Goal: Find specific page/section: Find specific page/section

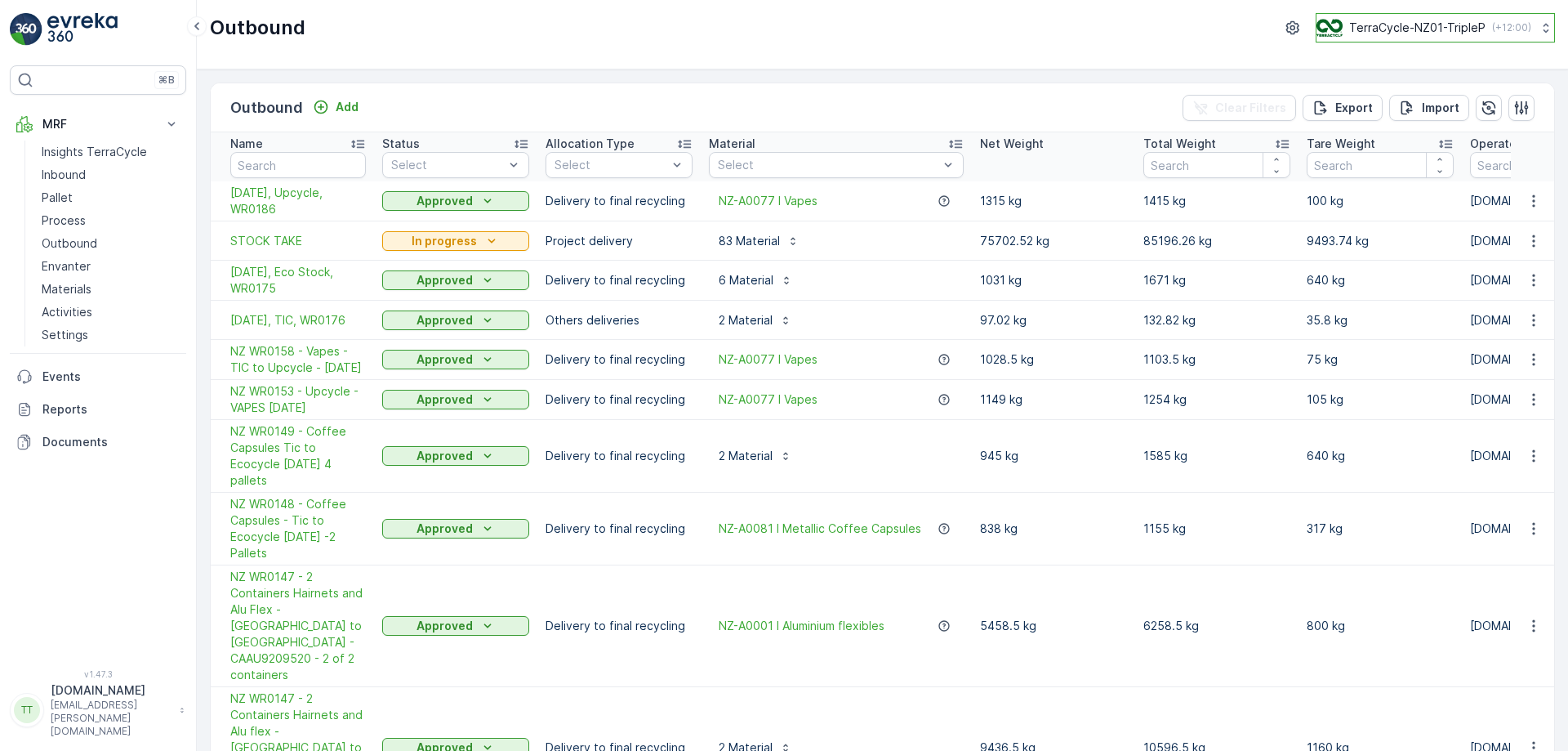
click at [1389, 25] on p "TerraCycle-NZ01-TripleP" at bounding box center [1417, 28] width 137 height 17
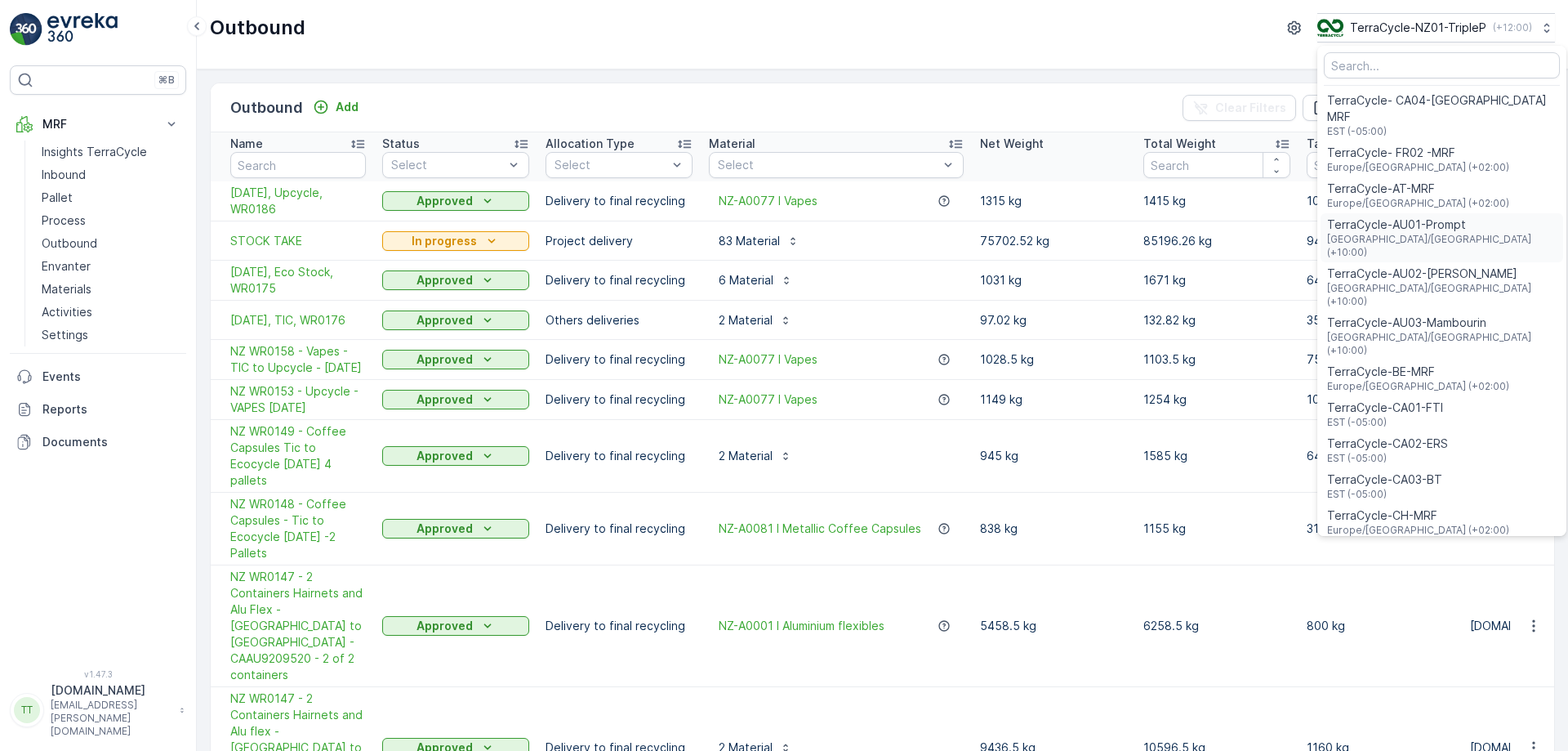
click at [1449, 233] on span "[GEOGRAPHIC_DATA]/[GEOGRAPHIC_DATA] (+10:00)" at bounding box center [1441, 246] width 230 height 26
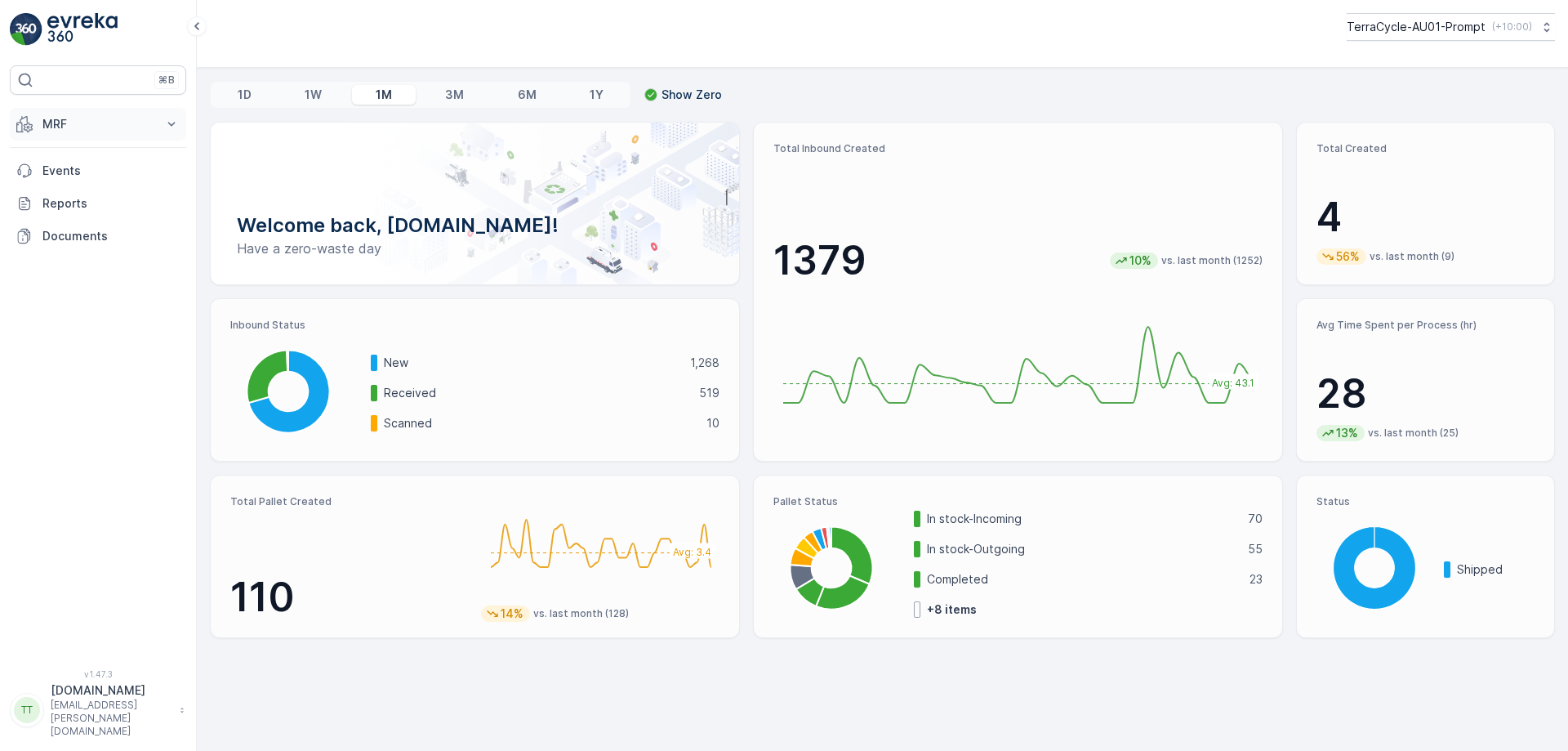
click at [106, 120] on p "MRF" at bounding box center [98, 125] width 111 height 17
click at [100, 217] on link "Process" at bounding box center [111, 220] width 151 height 23
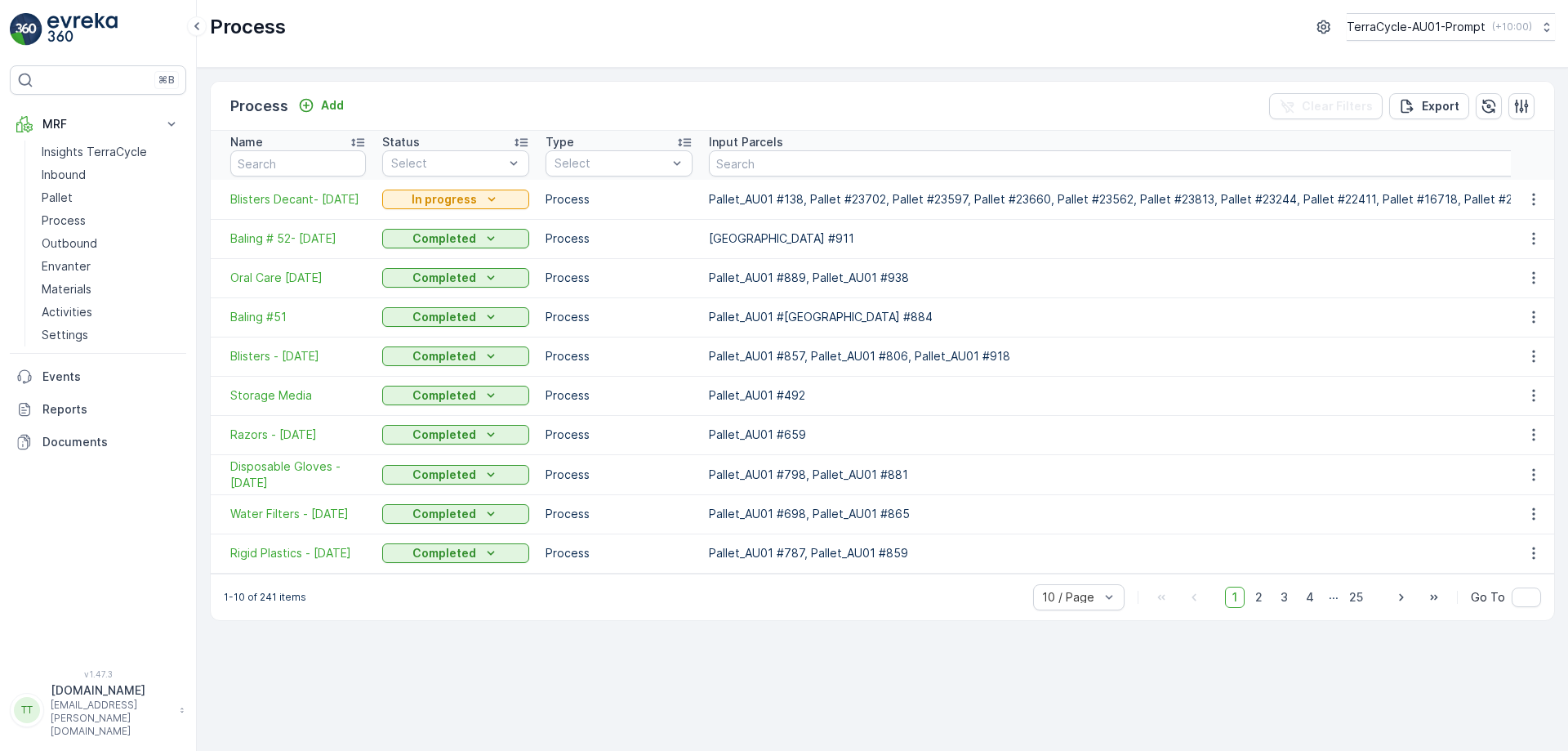
click at [573, 84] on div "Process Add Clear Filters Export" at bounding box center [882, 105] width 1344 height 49
click at [281, 196] on span "Blisters Decant- 11.8.25" at bounding box center [297, 200] width 136 height 17
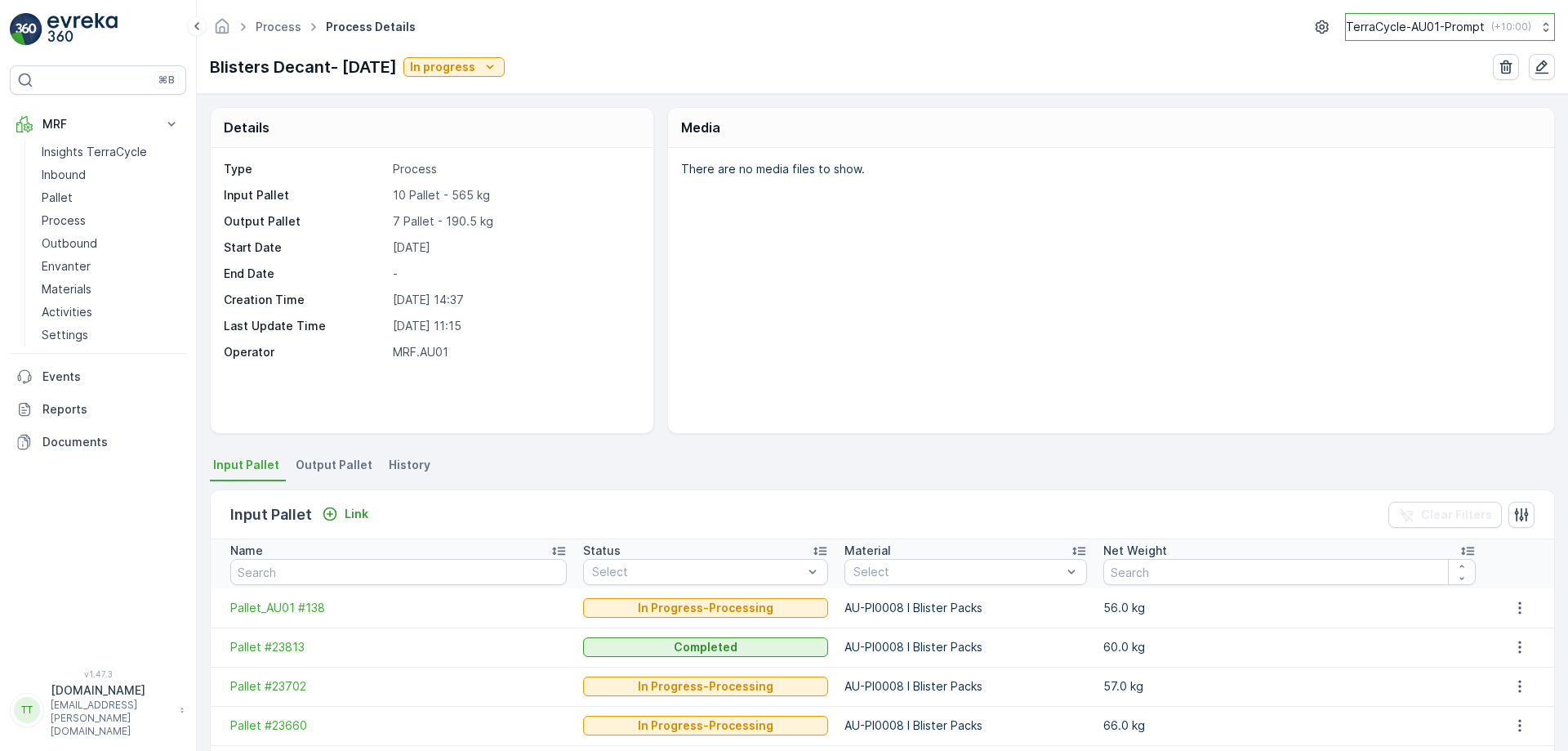
click at [1428, 15] on button "TerraCycle-AU01-Prompt ( +10:00 )" at bounding box center [1450, 27] width 210 height 28
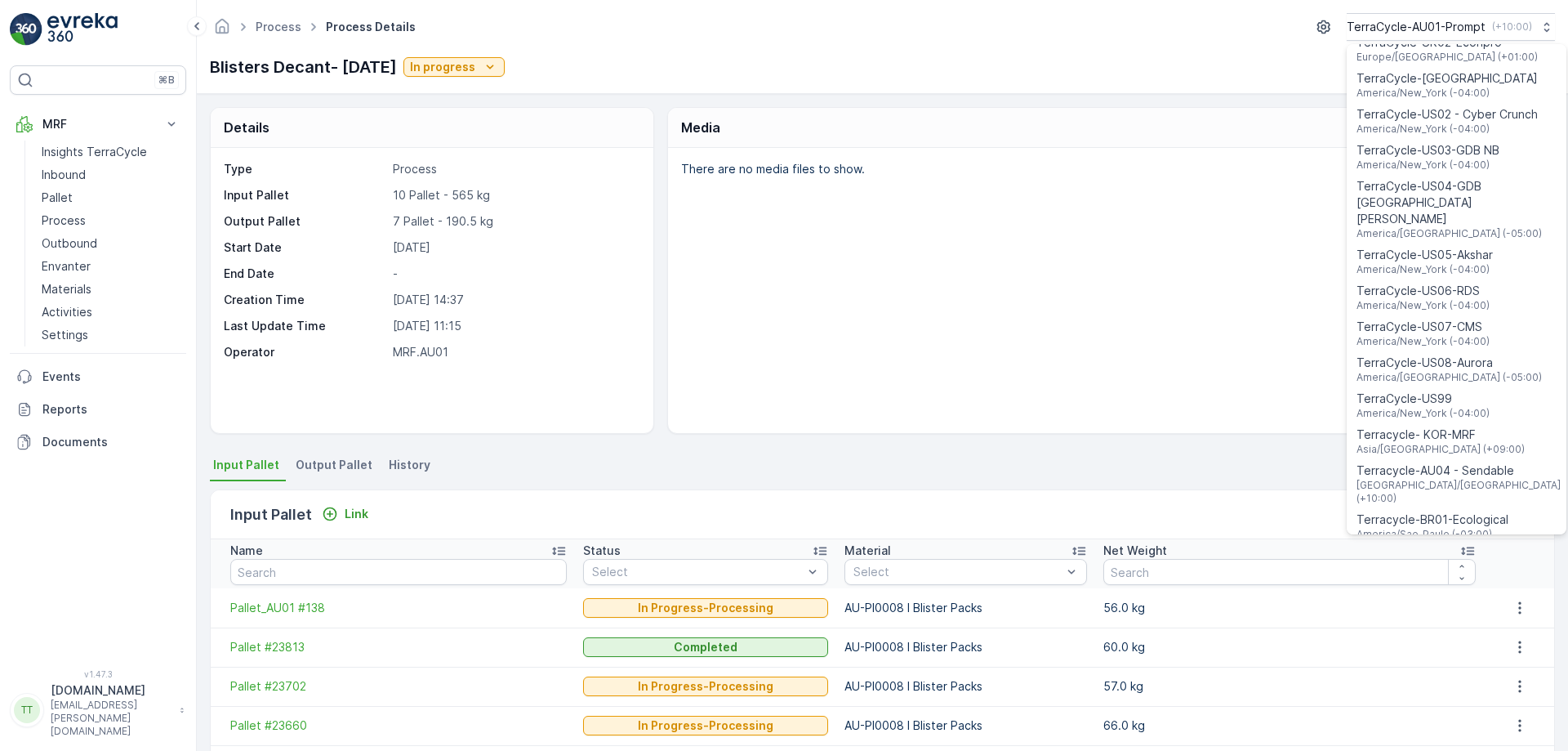
scroll to position [1174, 0]
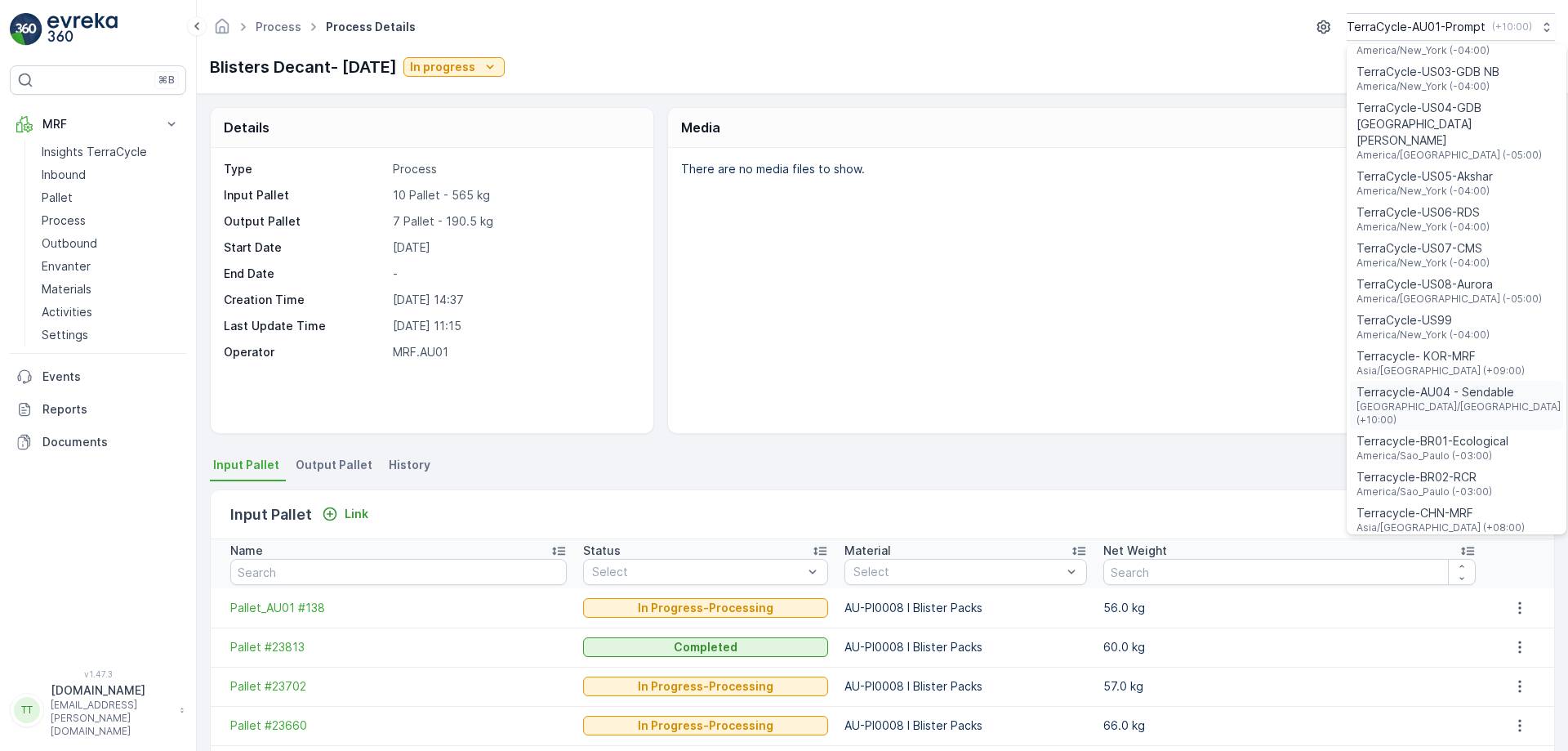
click at [1436, 384] on span "Terracycle-AU04 - Sendable" at bounding box center [1458, 393] width 204 height 17
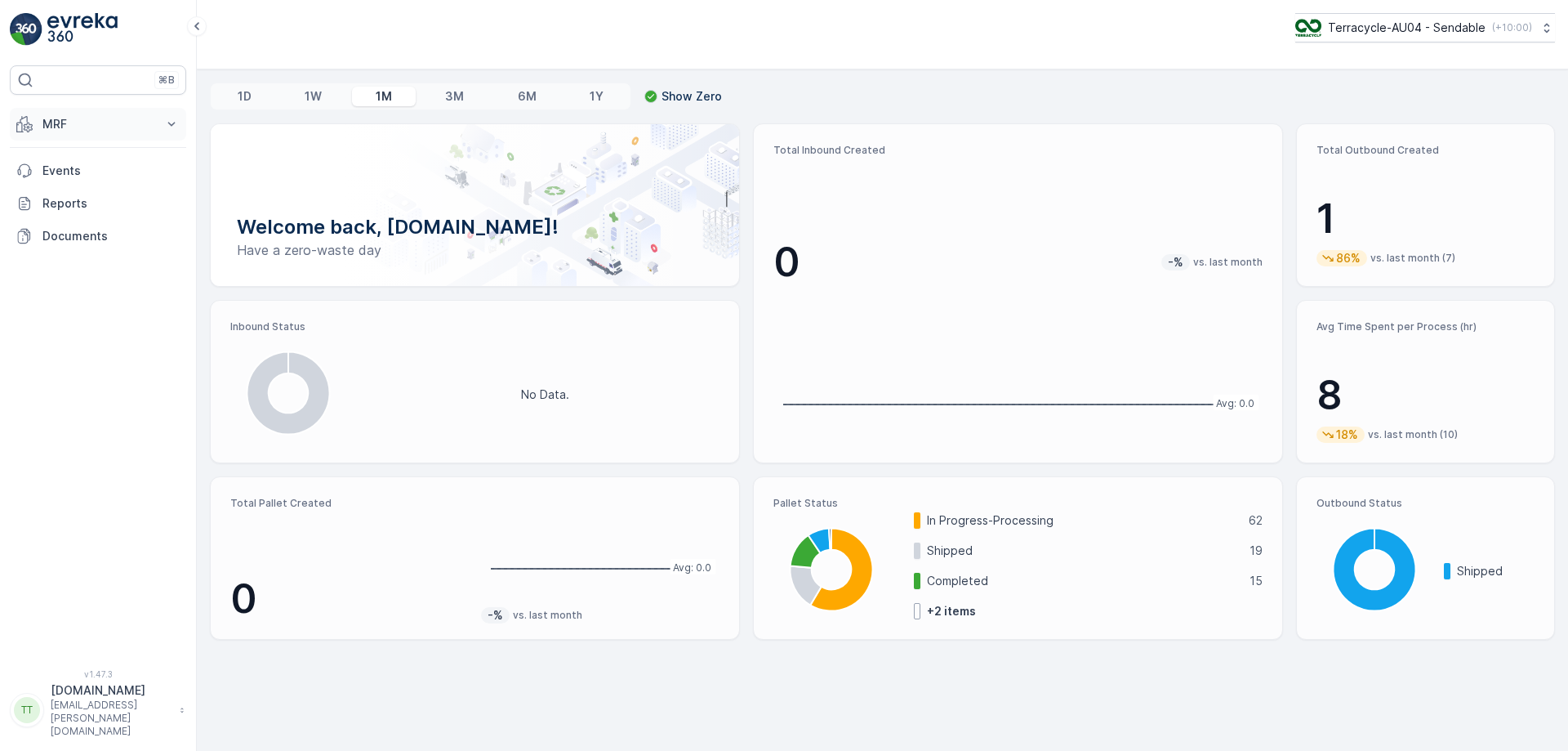
click at [126, 126] on p "MRF" at bounding box center [98, 125] width 111 height 17
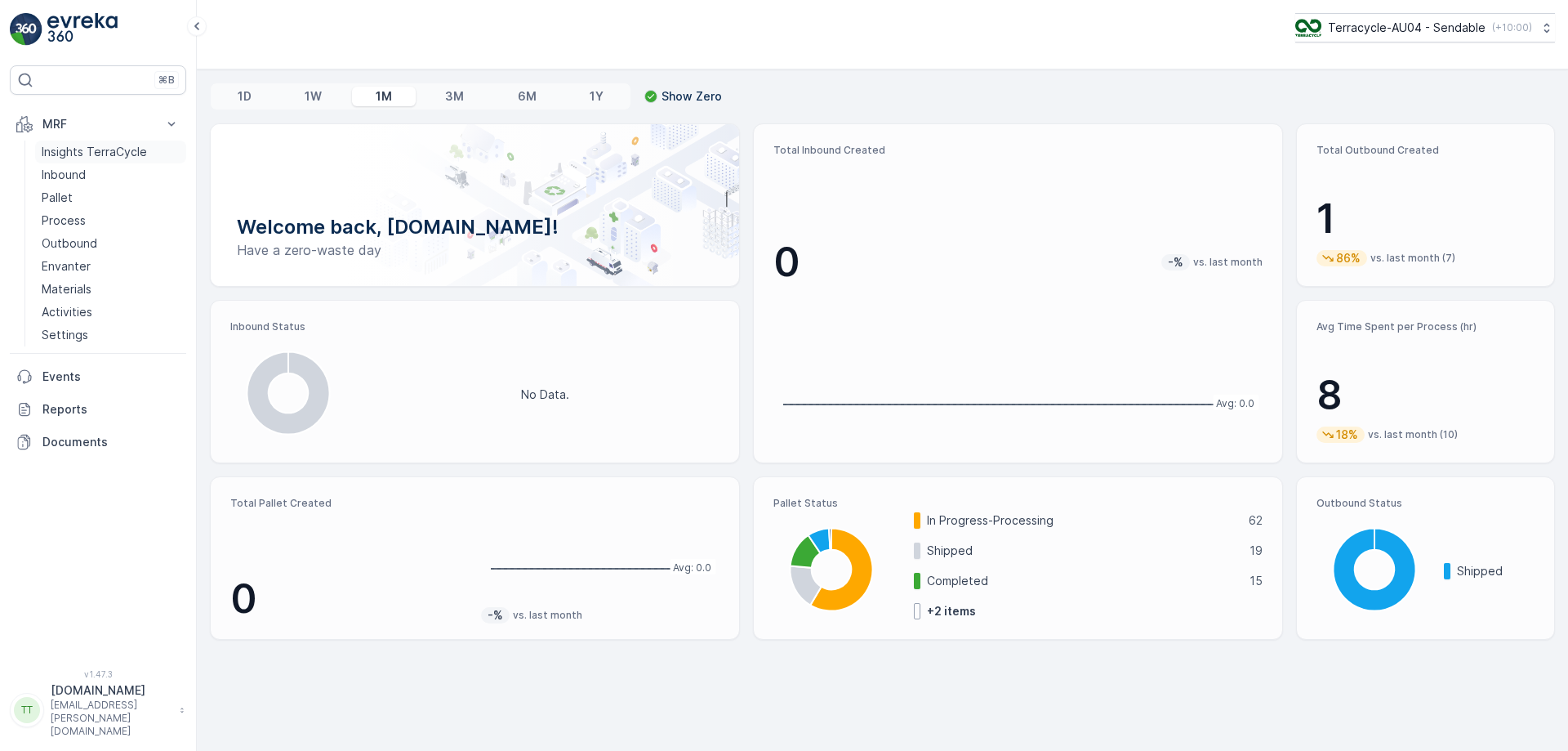
click at [102, 152] on p "Insights TerraCycle" at bounding box center [94, 152] width 105 height 17
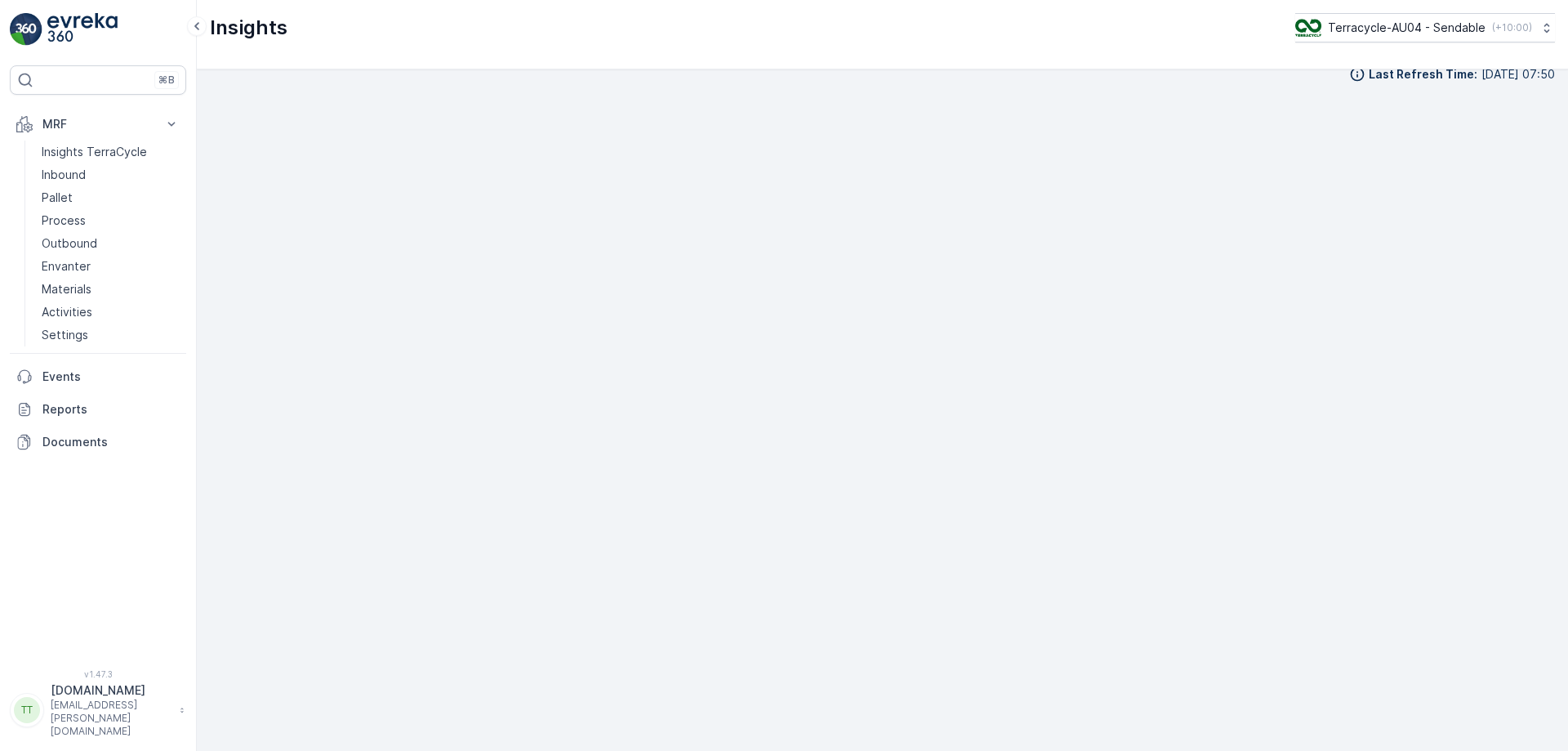
scroll to position [18, 0]
click at [121, 222] on link "Process" at bounding box center [111, 220] width 151 height 23
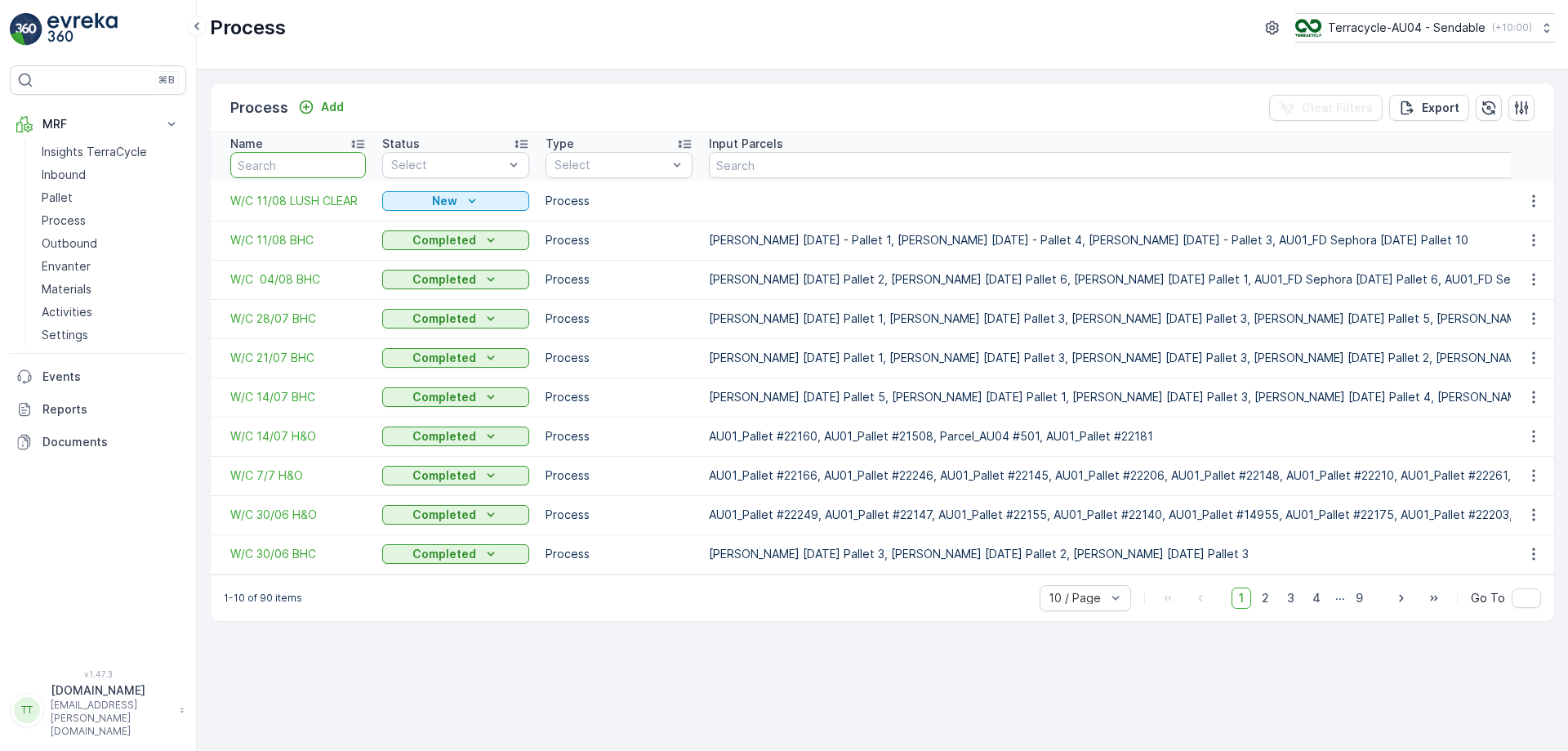
click at [306, 165] on input "text" at bounding box center [297, 165] width 136 height 26
paste input "W/C 2/1"
type input "W/C 2/1"
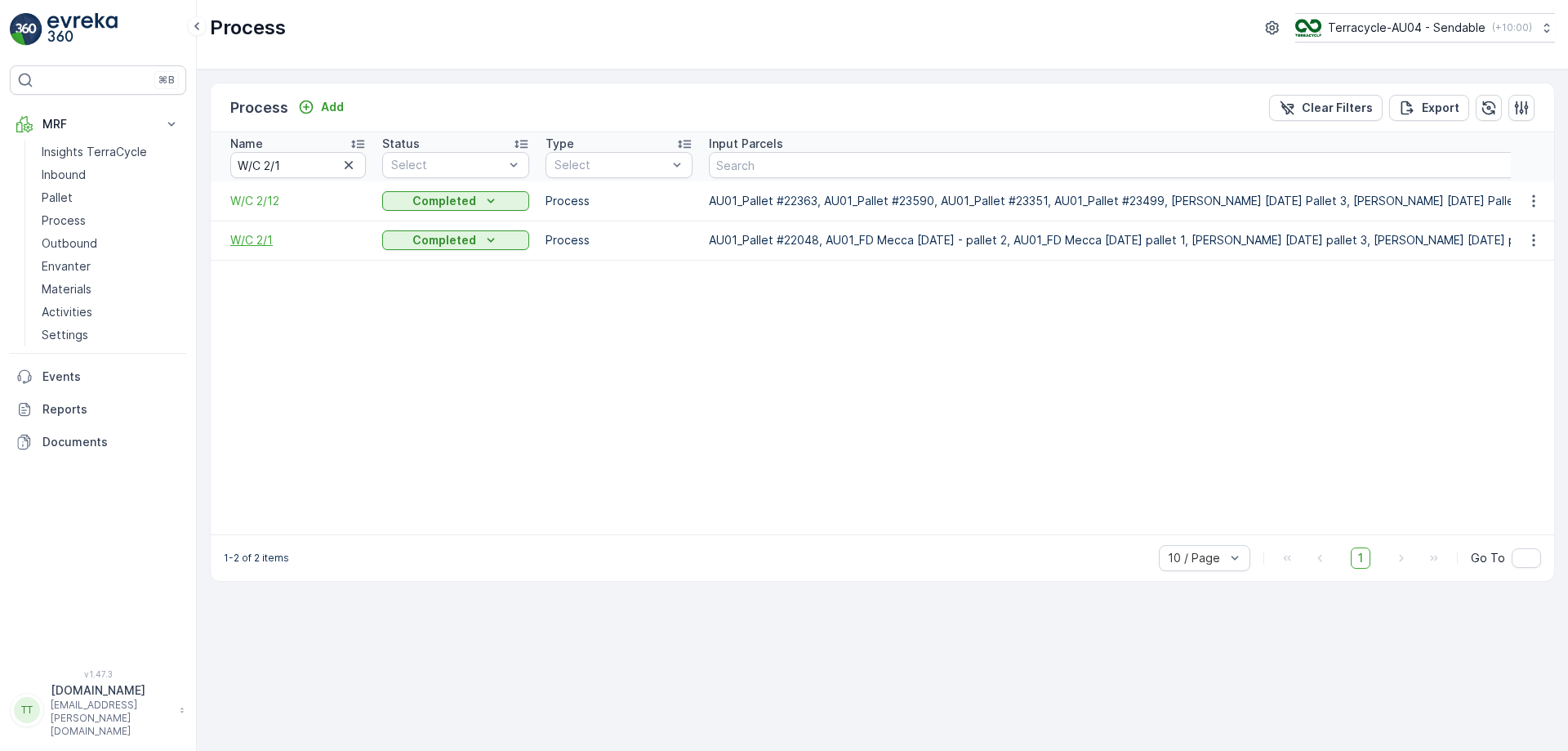
click at [267, 245] on span "W/C 2/1" at bounding box center [297, 240] width 136 height 17
click at [249, 204] on span "W/C 2/12" at bounding box center [297, 201] width 136 height 17
click at [273, 202] on span "W/C 2/12" at bounding box center [297, 201] width 136 height 17
click at [258, 205] on span "W/C 2/12" at bounding box center [297, 201] width 136 height 17
